Goal: Use online tool/utility: Utilize a website feature to perform a specific function

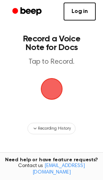
click at [45, 81] on span "button" at bounding box center [51, 88] width 23 height 23
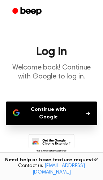
click at [79, 109] on button "Continue with Google" at bounding box center [51, 114] width 91 height 24
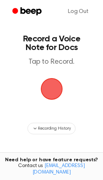
click at [55, 82] on span "button" at bounding box center [51, 89] width 22 height 22
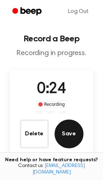
click at [78, 141] on button "Save" at bounding box center [68, 134] width 29 height 29
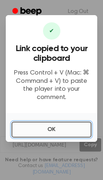
click at [62, 125] on button "OK" at bounding box center [52, 130] width 80 height 16
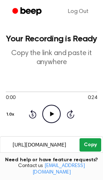
click at [88, 145] on button "Copy" at bounding box center [89, 144] width 21 height 13
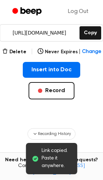
scroll to position [107, 0]
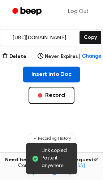
click at [35, 77] on button "Insert into Doc" at bounding box center [51, 75] width 57 height 16
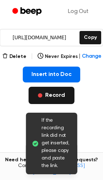
click at [45, 94] on button "Record" at bounding box center [51, 95] width 46 height 17
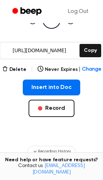
scroll to position [108, 0]
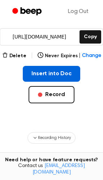
click at [43, 75] on button "Insert into Doc" at bounding box center [51, 74] width 57 height 16
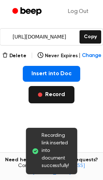
click at [49, 99] on button "Record" at bounding box center [51, 94] width 46 height 17
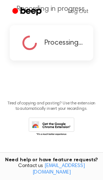
scroll to position [0, 0]
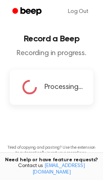
click at [67, 77] on div "Processing..." at bounding box center [52, 86] width 84 height 35
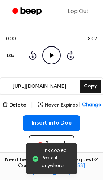
scroll to position [62, 0]
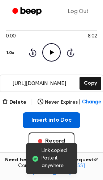
click at [68, 112] on button "Insert into Doc" at bounding box center [51, 120] width 57 height 16
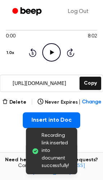
click at [76, 142] on div "Recording link inserted into document successfully!" at bounding box center [51, 151] width 51 height 46
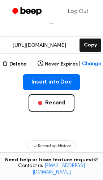
scroll to position [100, 0]
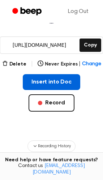
click at [50, 84] on button "Insert into Doc" at bounding box center [51, 82] width 57 height 16
click at [30, 81] on button "Insert into Doc" at bounding box center [51, 82] width 57 height 16
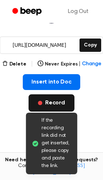
click at [35, 105] on button "Record" at bounding box center [51, 102] width 46 height 17
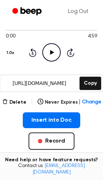
scroll to position [66, 0]
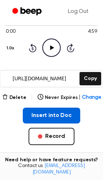
click at [45, 112] on button "Insert into Doc" at bounding box center [51, 116] width 57 height 16
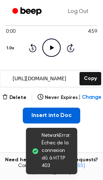
click at [46, 113] on button "Insert into Doc" at bounding box center [51, 116] width 57 height 16
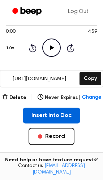
click at [32, 119] on button "Insert into Doc" at bounding box center [51, 116] width 57 height 16
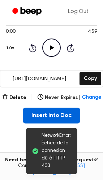
scroll to position [53, 0]
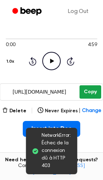
click at [83, 95] on button "Copy" at bounding box center [89, 91] width 21 height 13
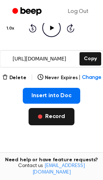
scroll to position [86, 0]
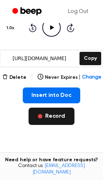
click at [40, 121] on button "Record" at bounding box center [51, 116] width 46 height 17
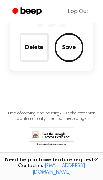
scroll to position [0, 0]
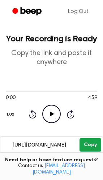
click at [93, 144] on button "Copy" at bounding box center [89, 144] width 21 height 13
